Goal: Task Accomplishment & Management: Use online tool/utility

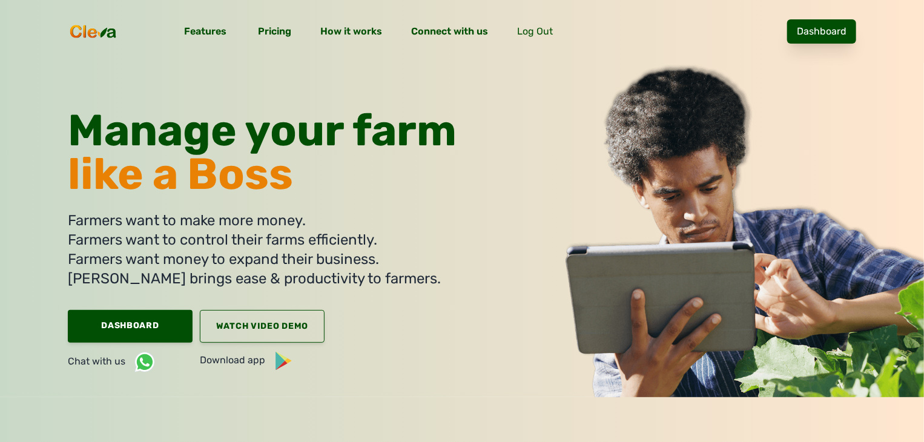
click at [856, 26] on link "Dashboard" at bounding box center [821, 31] width 69 height 24
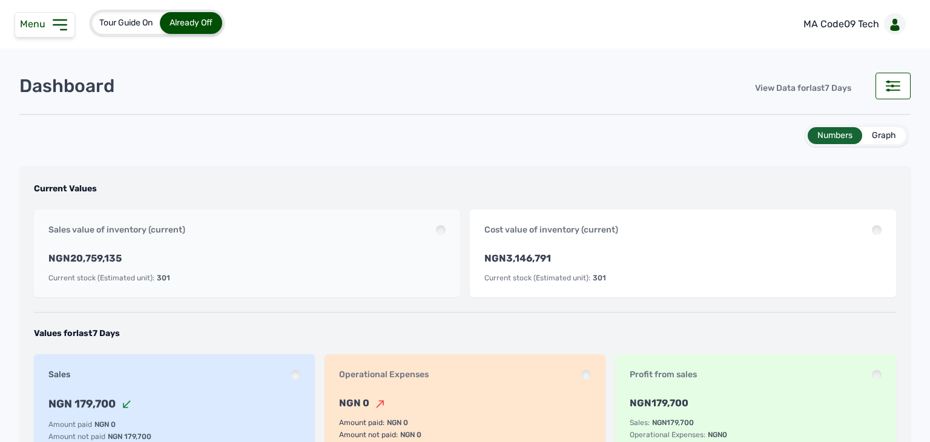
click at [48, 33] on div "Menu" at bounding box center [45, 24] width 61 height 25
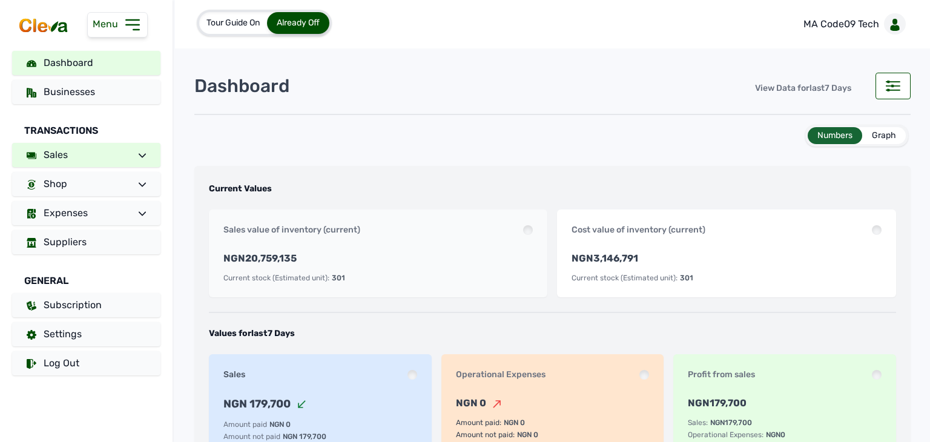
click at [139, 156] on icon at bounding box center [142, 155] width 7 height 7
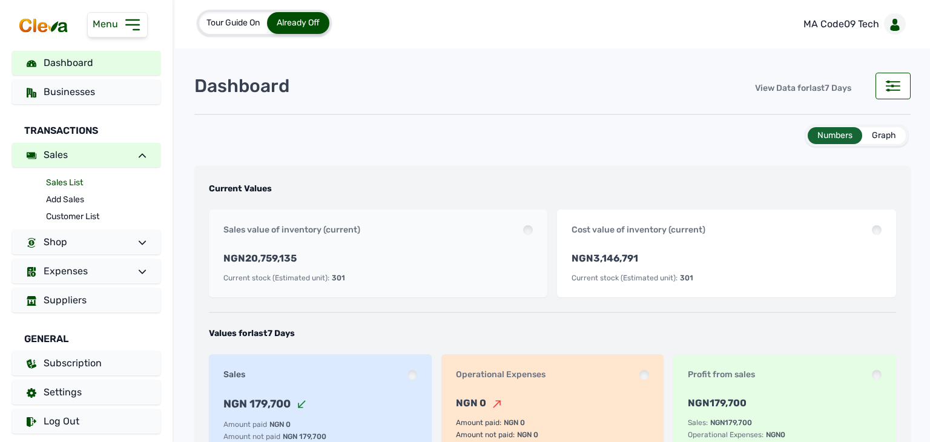
click at [69, 188] on link "Sales List" at bounding box center [103, 182] width 114 height 17
click at [60, 183] on link "Sales List" at bounding box center [103, 182] width 114 height 17
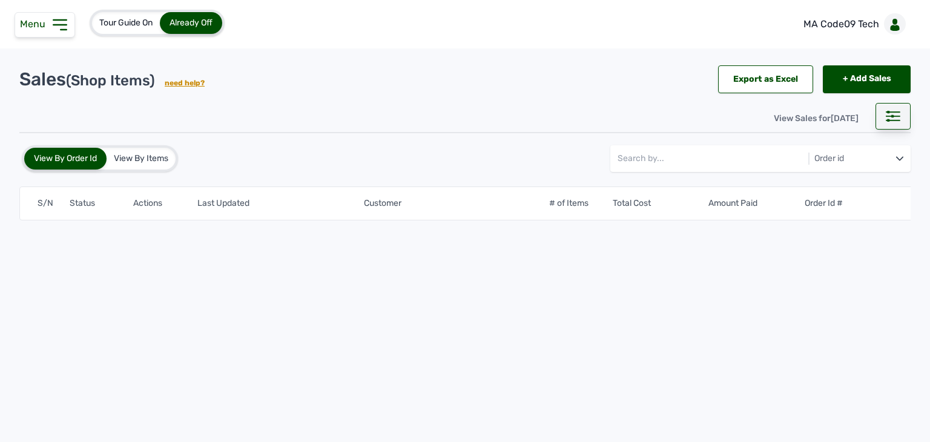
click at [894, 112] on rect at bounding box center [893, 112] width 14 height 1
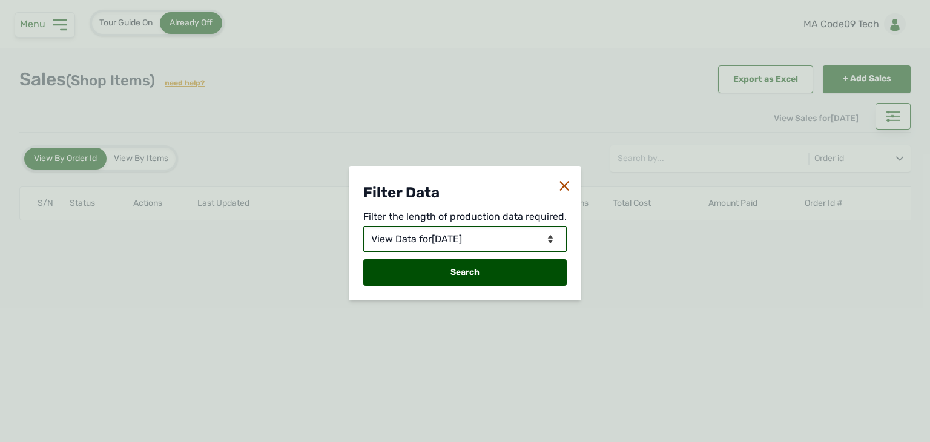
click at [517, 237] on select "View Data for [DATE] View Data in Days View Data in Months View Data in Between…" at bounding box center [465, 239] width 204 height 25
select select "Days"
click at [365, 227] on select "View Data for [DATE] View Data in Days View Data in Months View Data in Between…" at bounding box center [465, 239] width 204 height 25
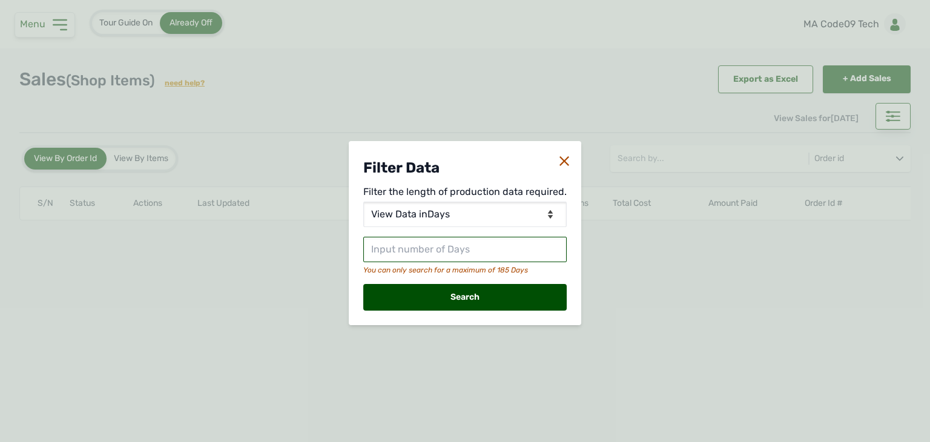
click at [489, 248] on input "text" at bounding box center [465, 249] width 204 height 25
type input "30"
click at [471, 299] on div "Search" at bounding box center [465, 297] width 204 height 27
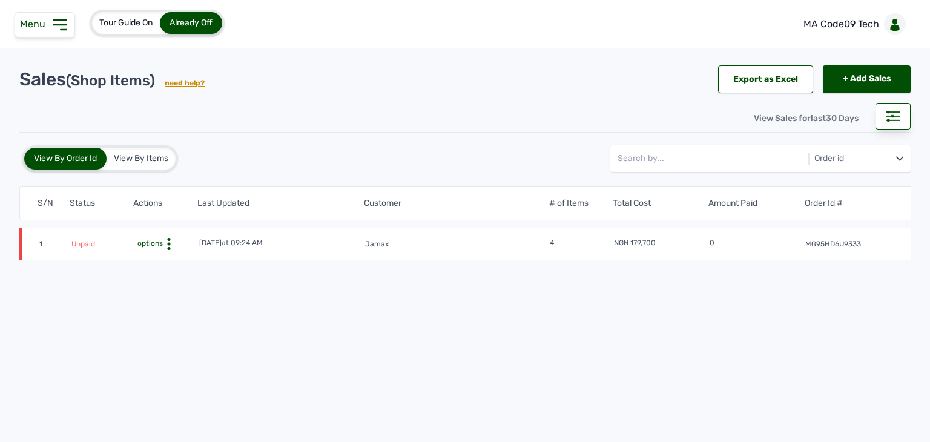
click at [161, 239] on span "options" at bounding box center [149, 243] width 28 height 8
click at [159, 274] on div "Invoice" at bounding box center [159, 277] width 76 height 15
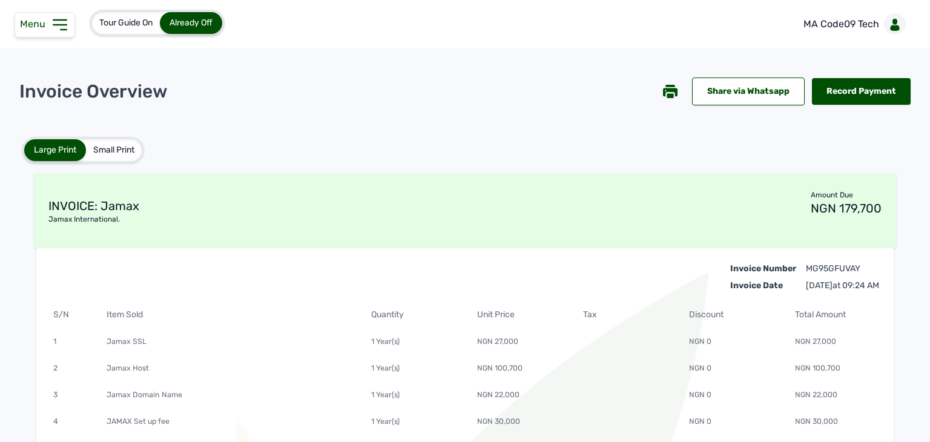
click at [672, 88] on div "Share via Whatsapp Record Payment" at bounding box center [787, 91] width 248 height 42
click at [667, 94] on icon at bounding box center [670, 95] width 7 height 5
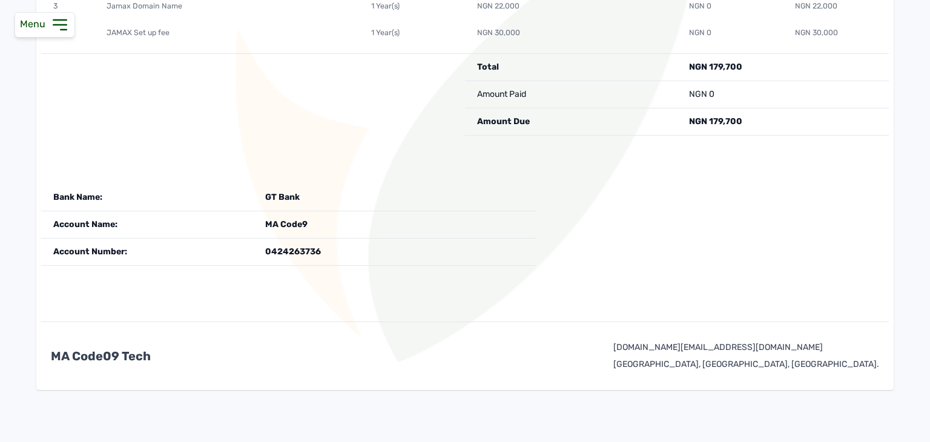
scroll to position [409, 0]
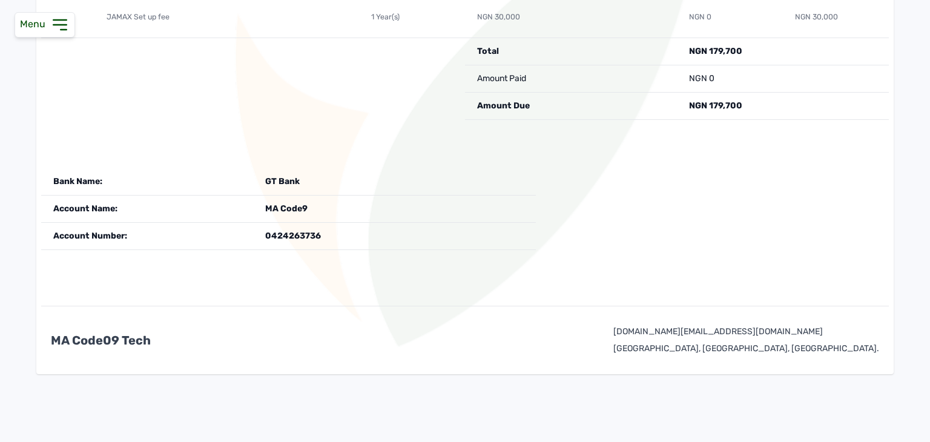
click at [351, 44] on div at bounding box center [288, 51] width 353 height 27
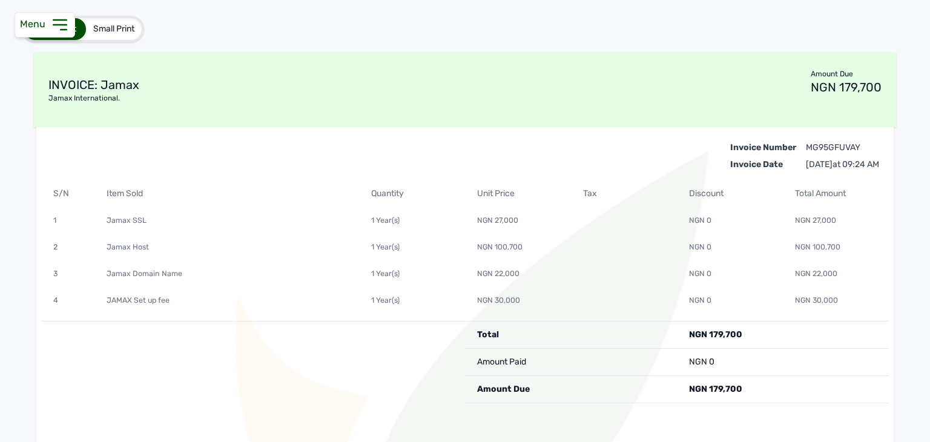
scroll to position [0, 0]
